Goal: Information Seeking & Learning: Learn about a topic

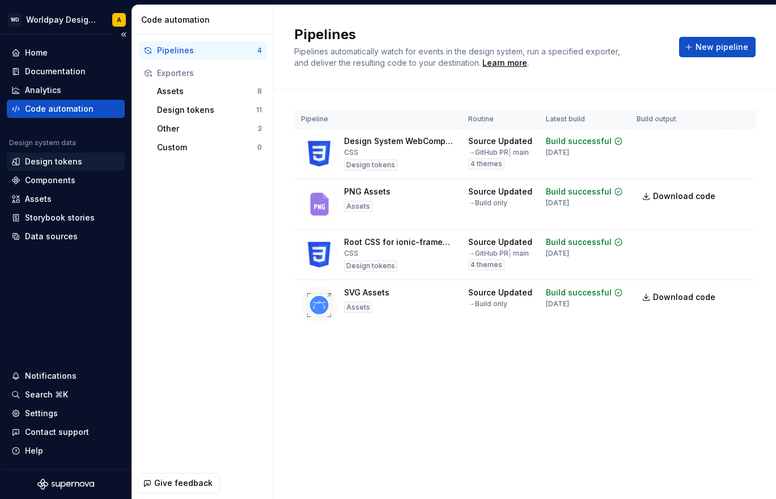
click at [44, 156] on div "Design tokens" at bounding box center [53, 161] width 57 height 11
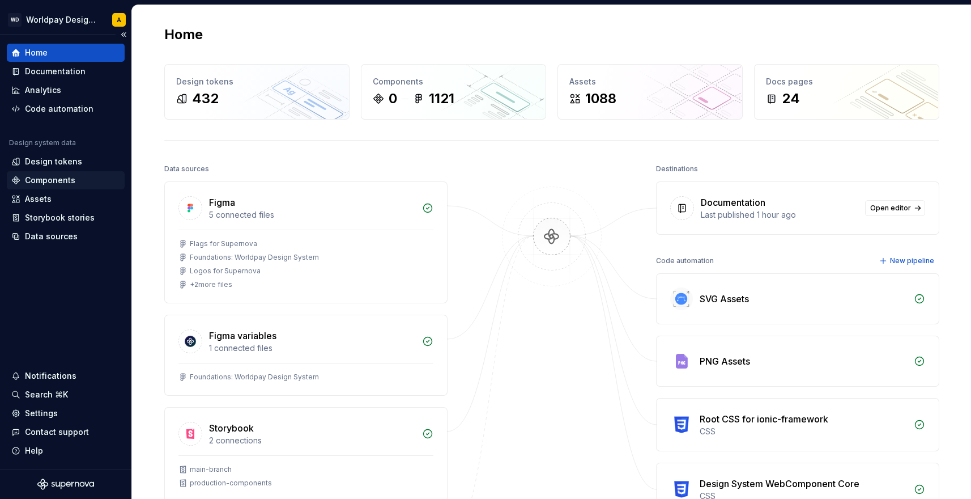
click at [52, 177] on div "Components" at bounding box center [50, 180] width 50 height 11
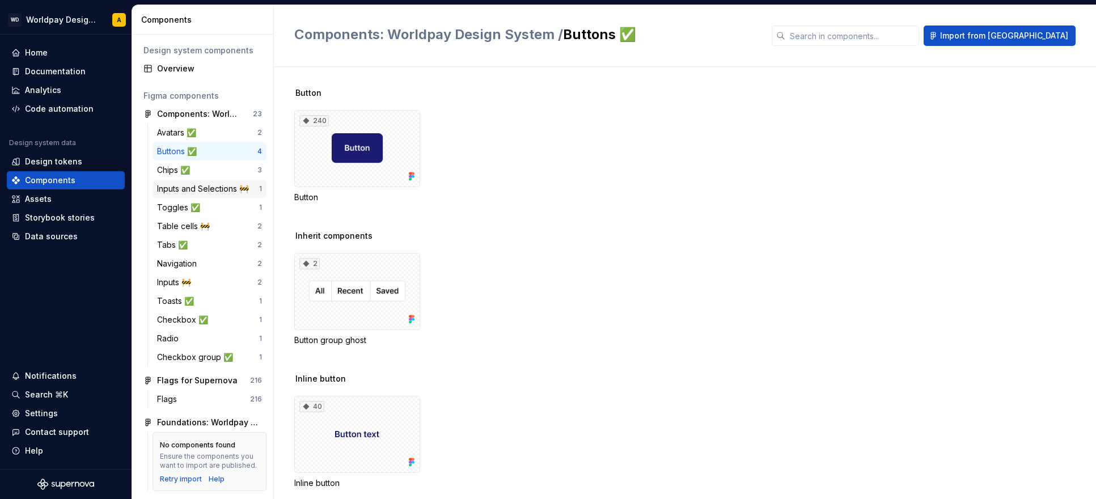
click at [205, 180] on div "Avatars ✅ 2 Buttons ✅ 4 Chips ✅ 3 Inputs and Selections 🚧 1 Toggles ✅ 1 Table c…" at bounding box center [209, 245] width 114 height 243
click at [194, 201] on div "Toggles ✅ 1" at bounding box center [209, 207] width 114 height 18
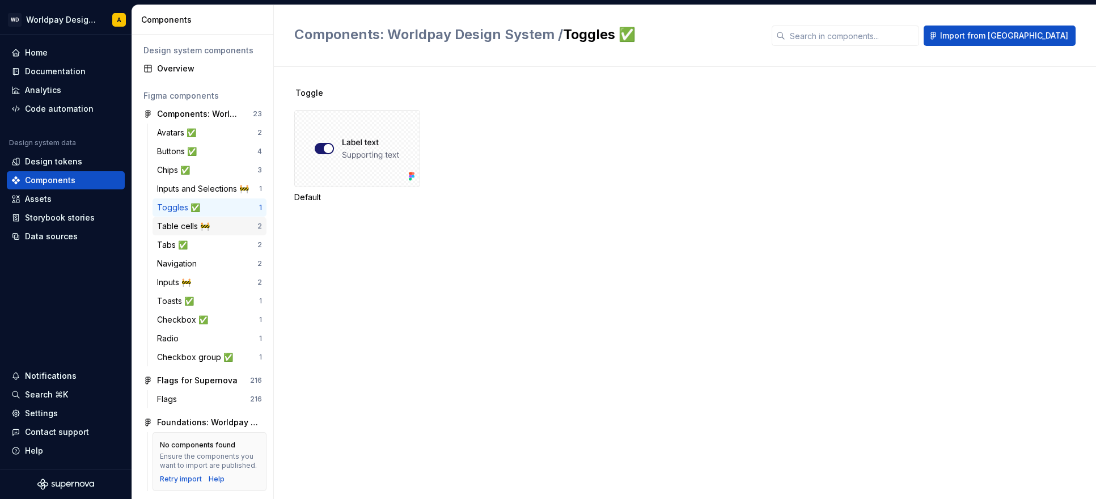
click at [192, 224] on div "Table cells 🚧" at bounding box center [185, 225] width 57 height 11
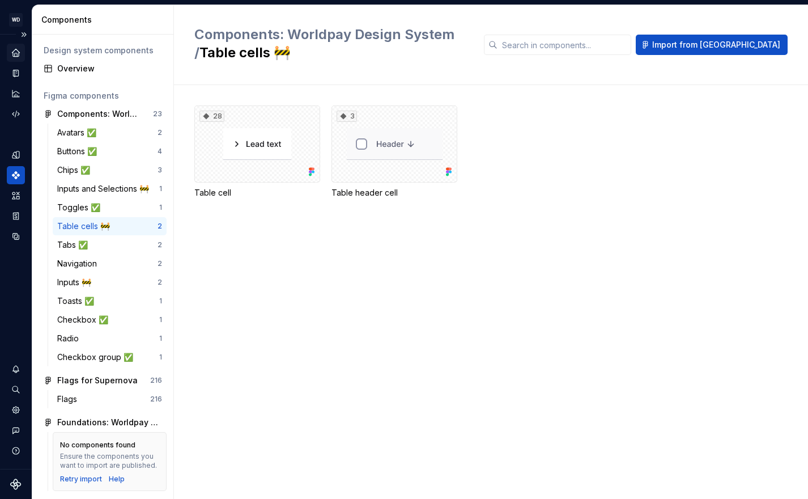
click at [23, 52] on div "Home" at bounding box center [16, 53] width 18 height 18
